Goal: Task Accomplishment & Management: Manage account settings

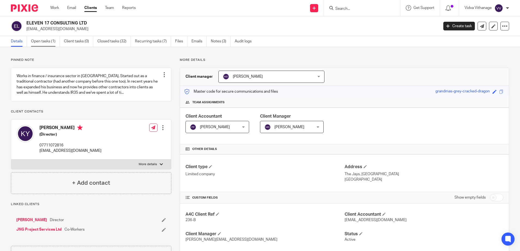
click at [51, 41] on link "Open tasks (1)" at bounding box center [45, 41] width 29 height 11
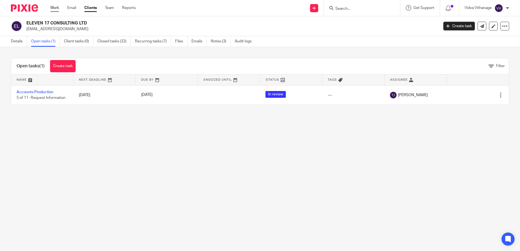
click at [52, 6] on link "Work" at bounding box center [54, 7] width 9 height 5
